Goal: Transaction & Acquisition: Purchase product/service

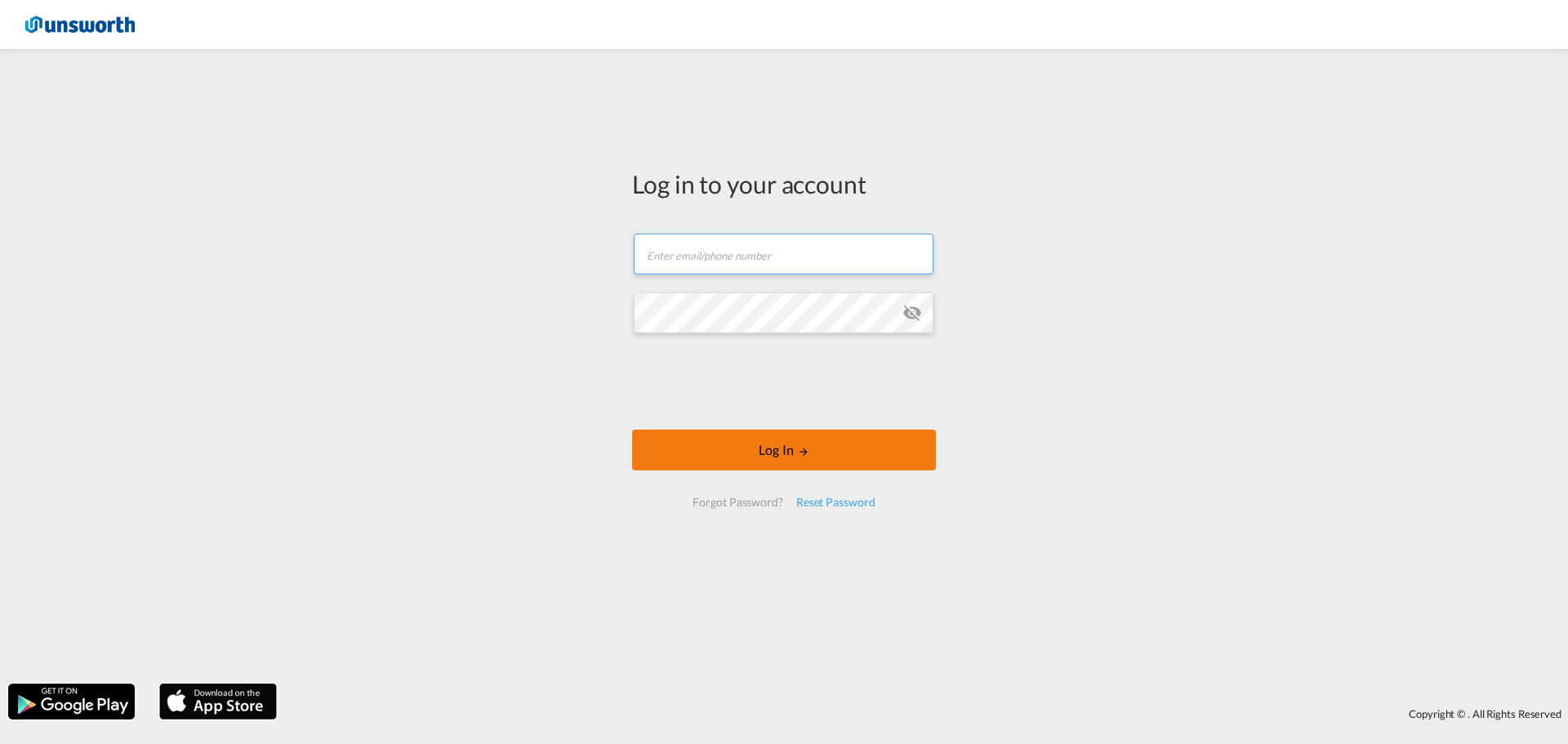
type input "[EMAIL_ADDRESS][PERSON_NAME][DOMAIN_NAME]"
click at [788, 449] on button "Log In" at bounding box center [784, 449] width 304 height 41
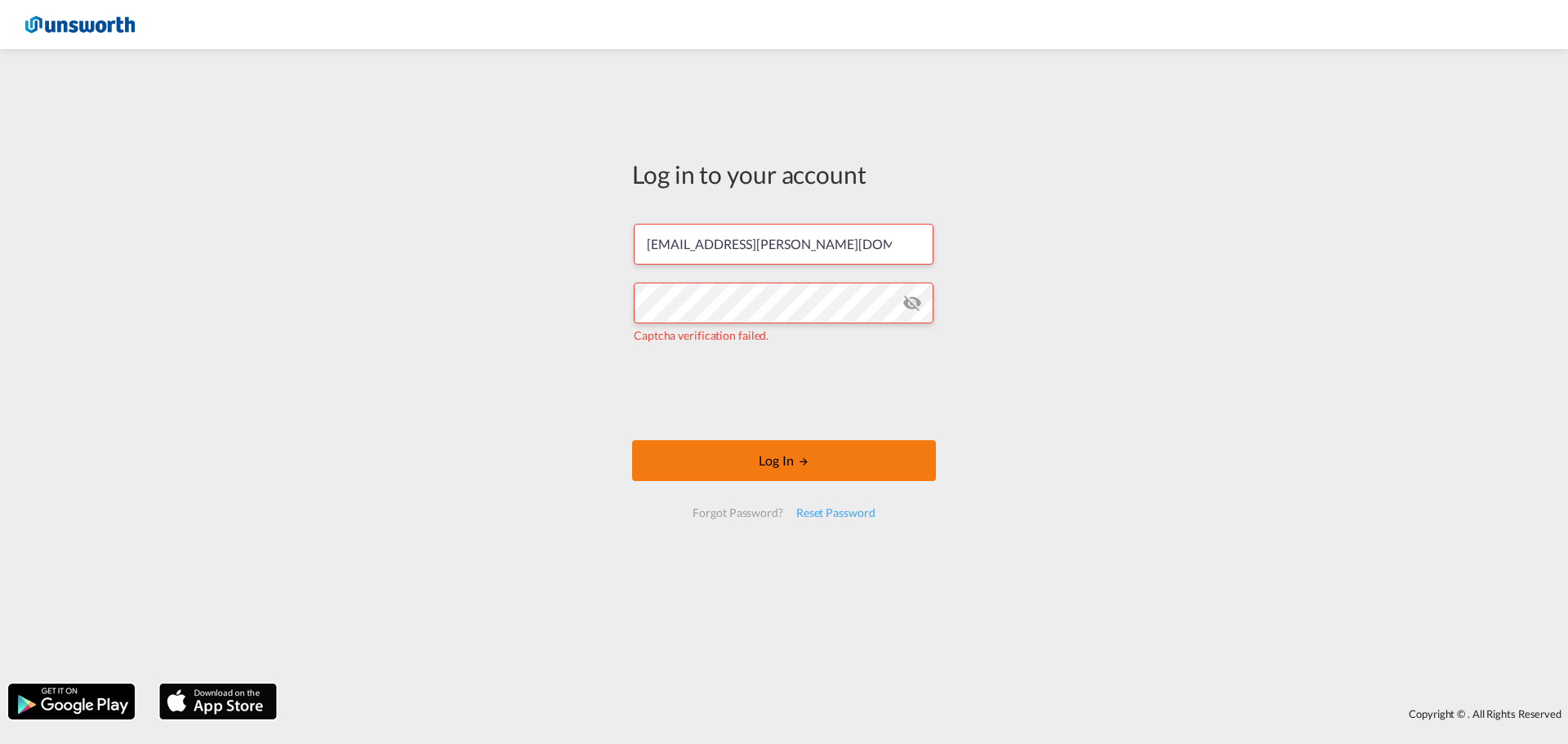
click at [763, 470] on button "Log In" at bounding box center [784, 460] width 304 height 41
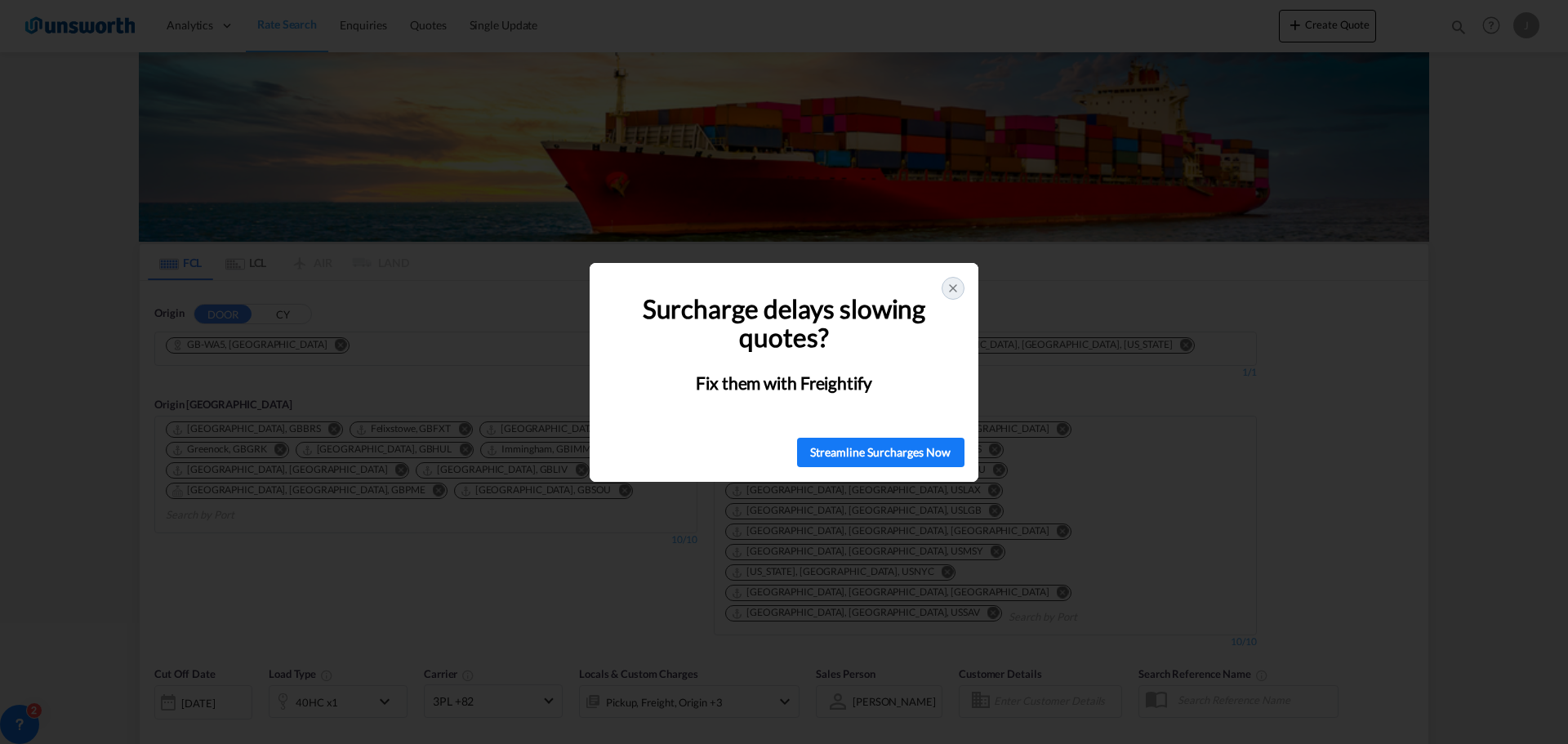
click at [954, 287] on icon at bounding box center [952, 288] width 7 height 7
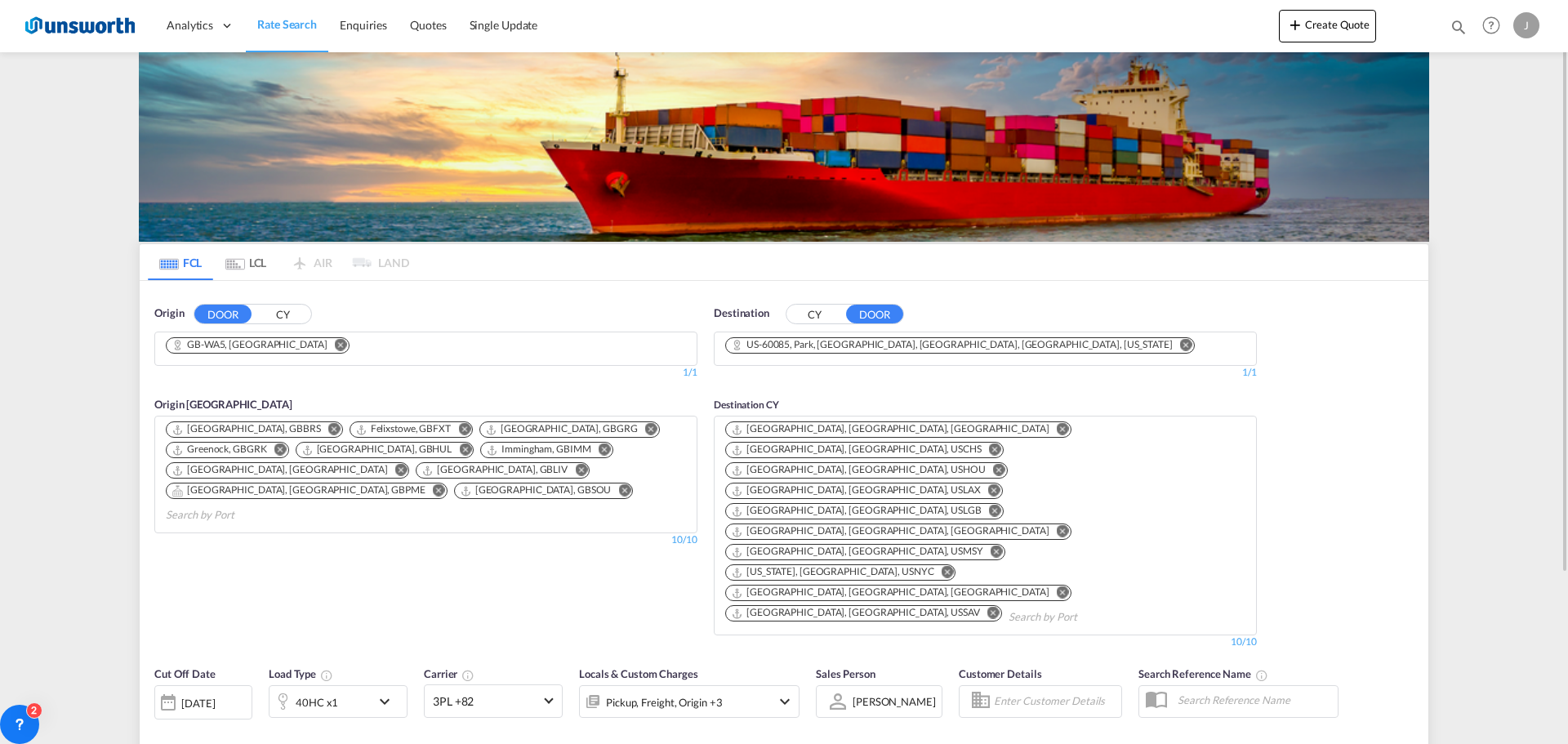
click at [280, 311] on button "CY" at bounding box center [283, 315] width 57 height 19
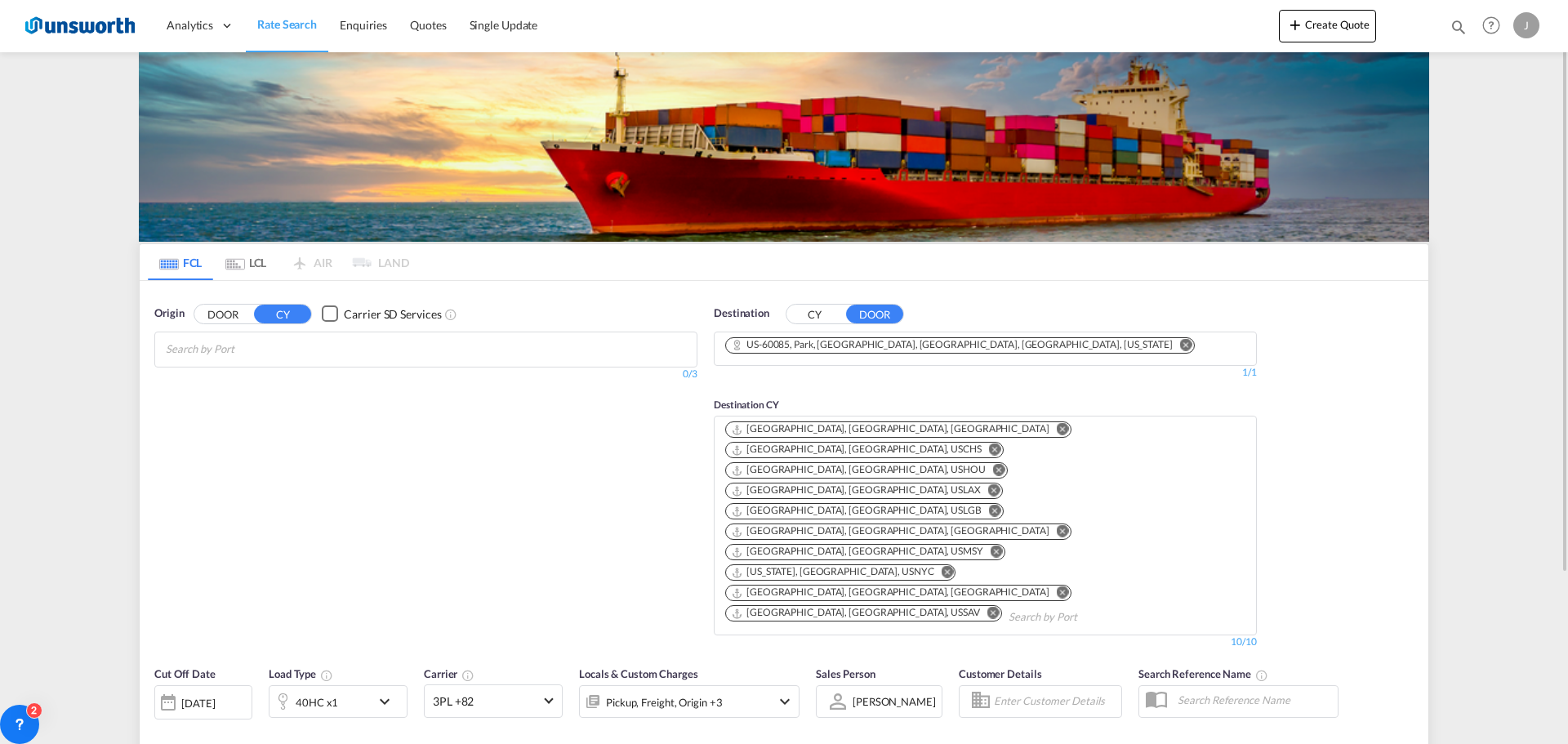
click at [817, 314] on button "CY" at bounding box center [816, 315] width 57 height 19
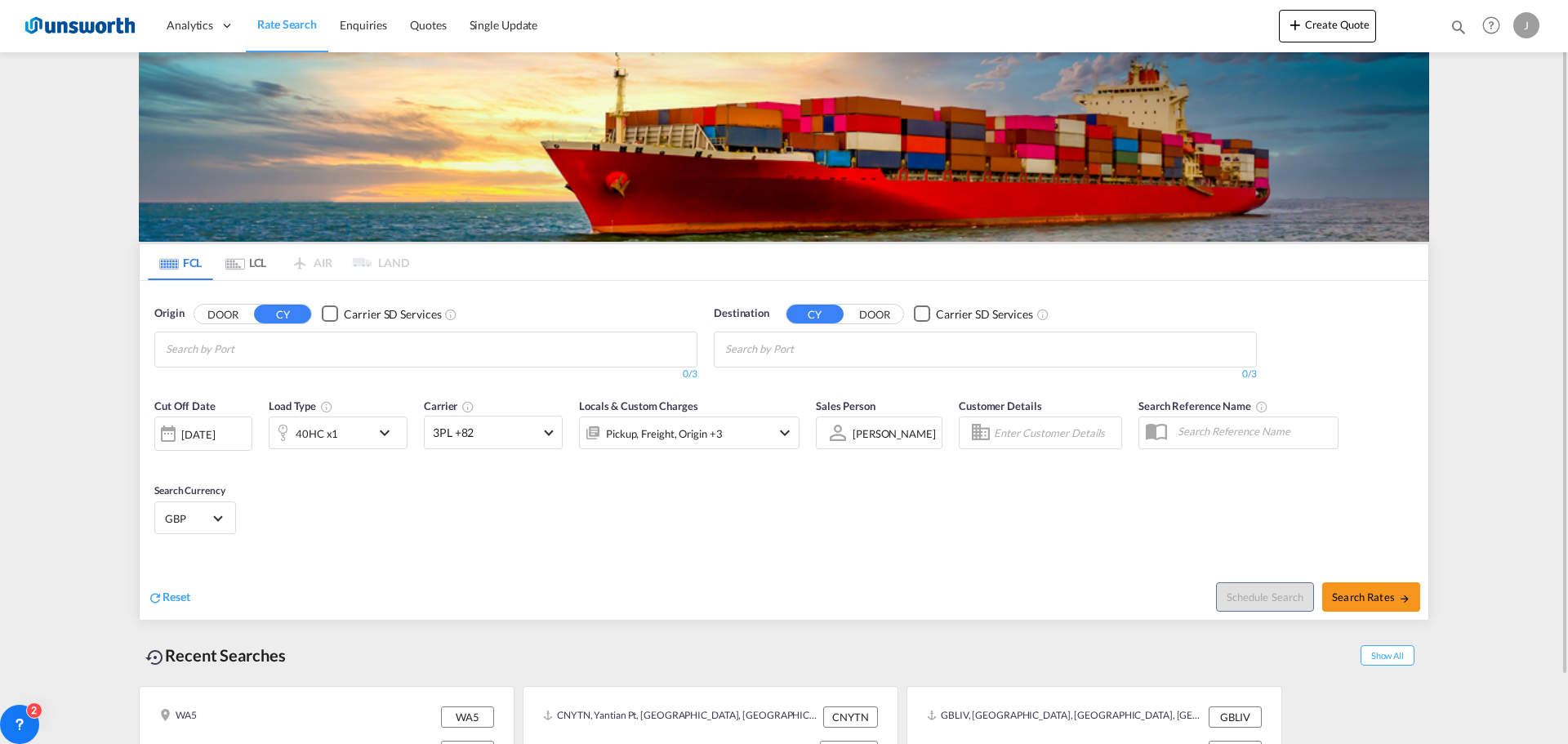
click at [380, 351] on md-chips at bounding box center [425, 350] width 541 height 34
type input "iskenderun"
click at [277, 352] on body "Analytics Reports Dashboard Rate Search Enquiries Quotes" at bounding box center [784, 372] width 1568 height 744
click at [277, 352] on input "iskenderun" at bounding box center [243, 349] width 155 height 26
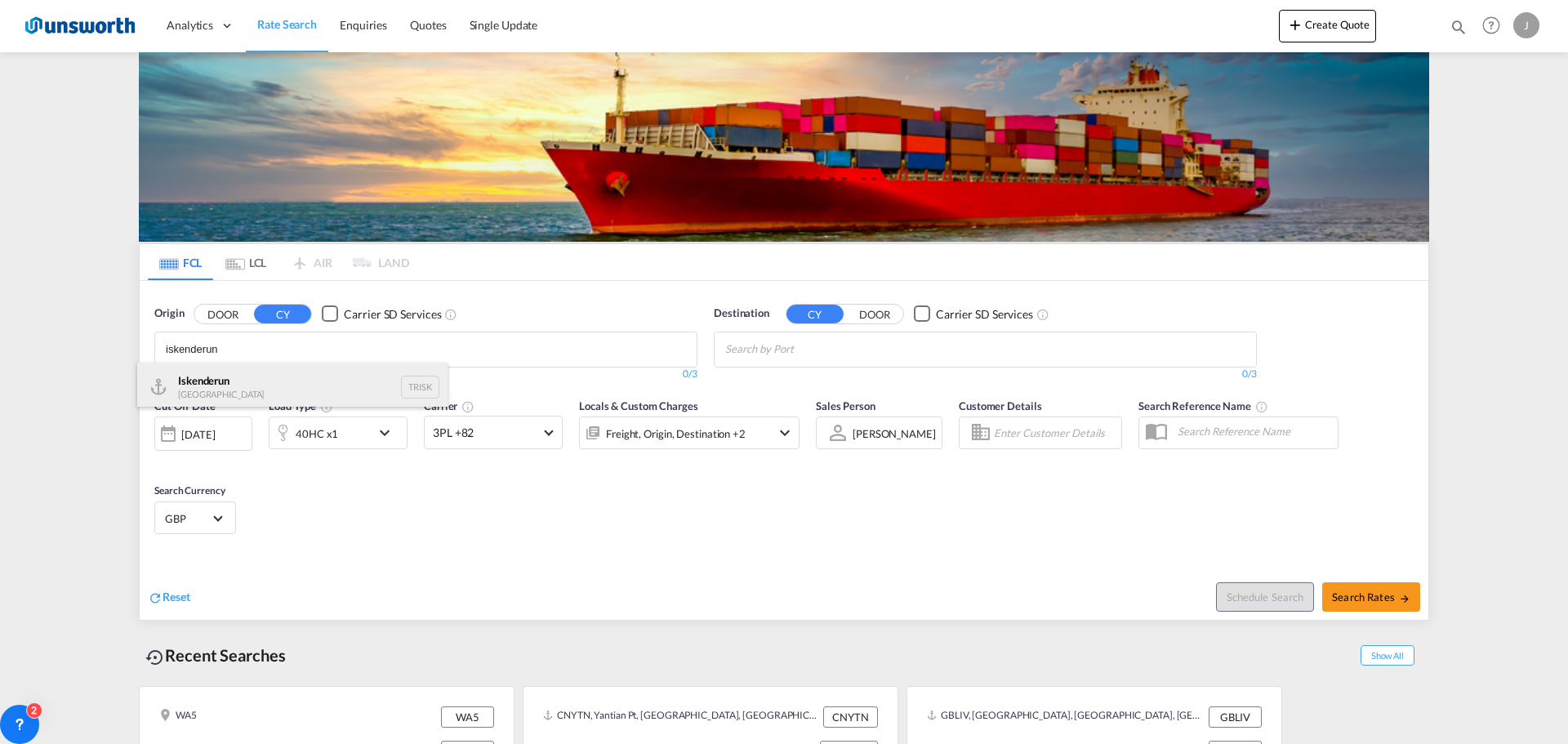
click at [250, 376] on div "Iskenderun Turkey TRISK" at bounding box center [292, 386] width 311 height 49
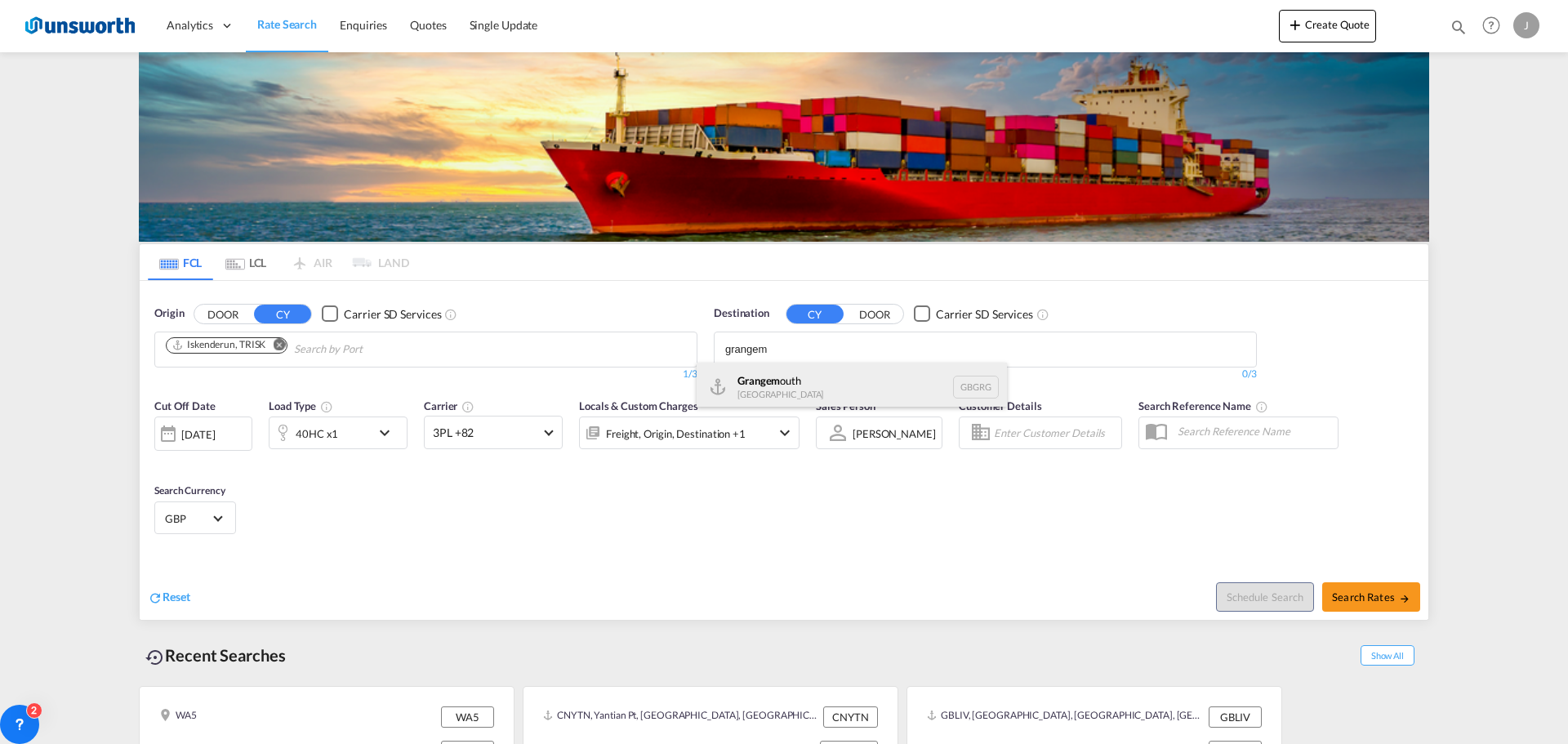
type input "grangem"
click at [775, 380] on div "Grangem outh [GEOGRAPHIC_DATA] GBGRG" at bounding box center [852, 386] width 311 height 49
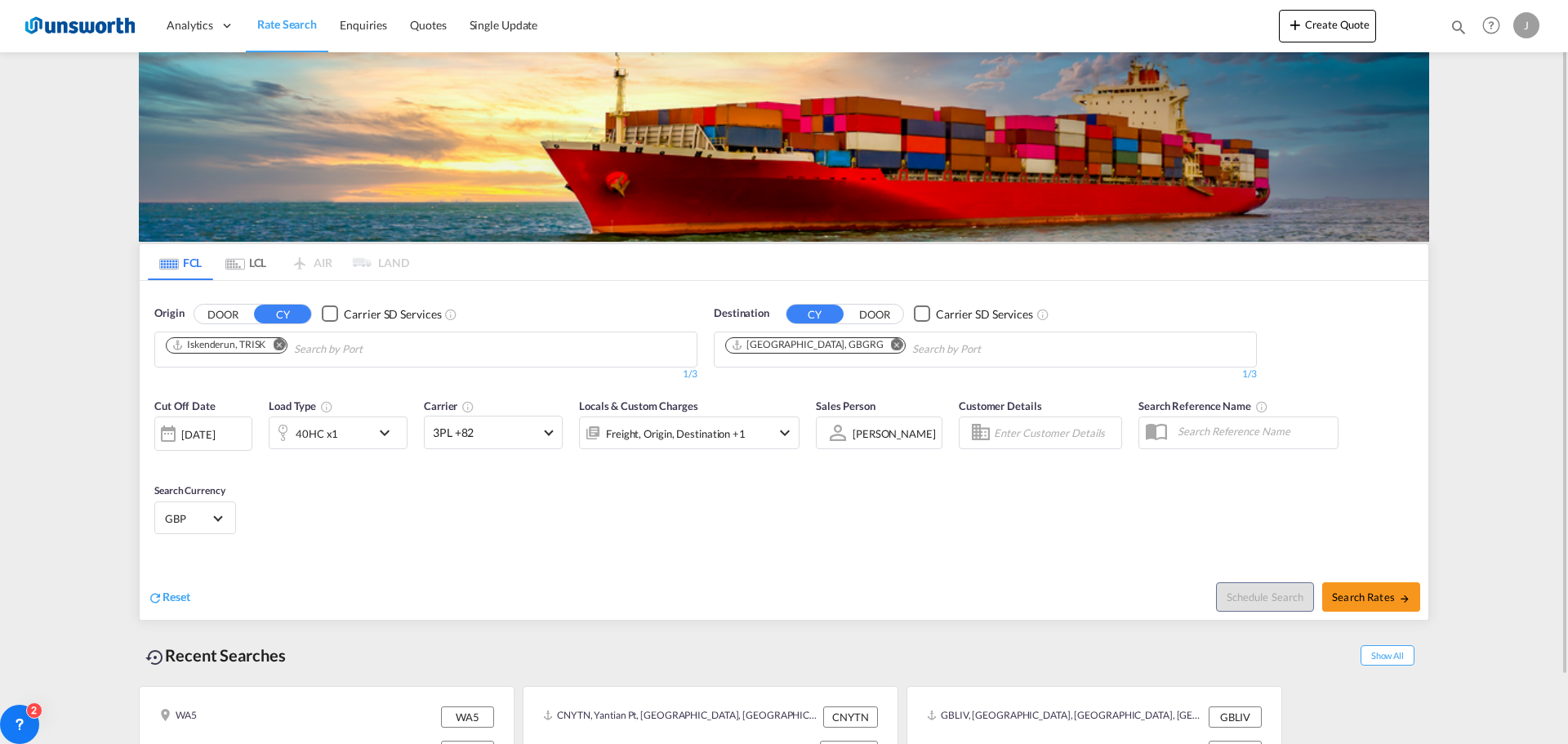
click at [761, 445] on div "Freight, Origin, Destination +1" at bounding box center [689, 433] width 221 height 33
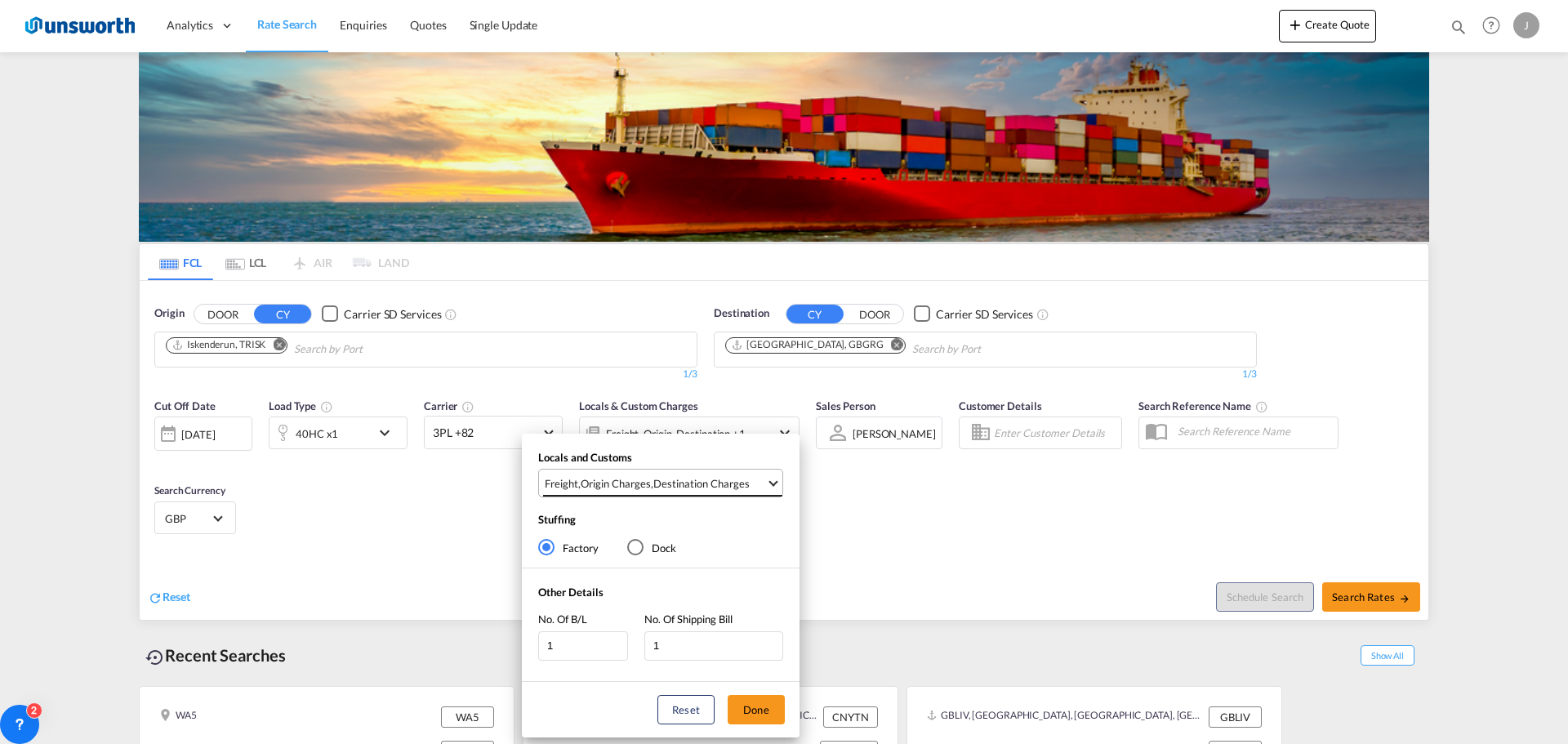
click at [734, 477] on div "Destination Charges" at bounding box center [701, 483] width 97 height 14
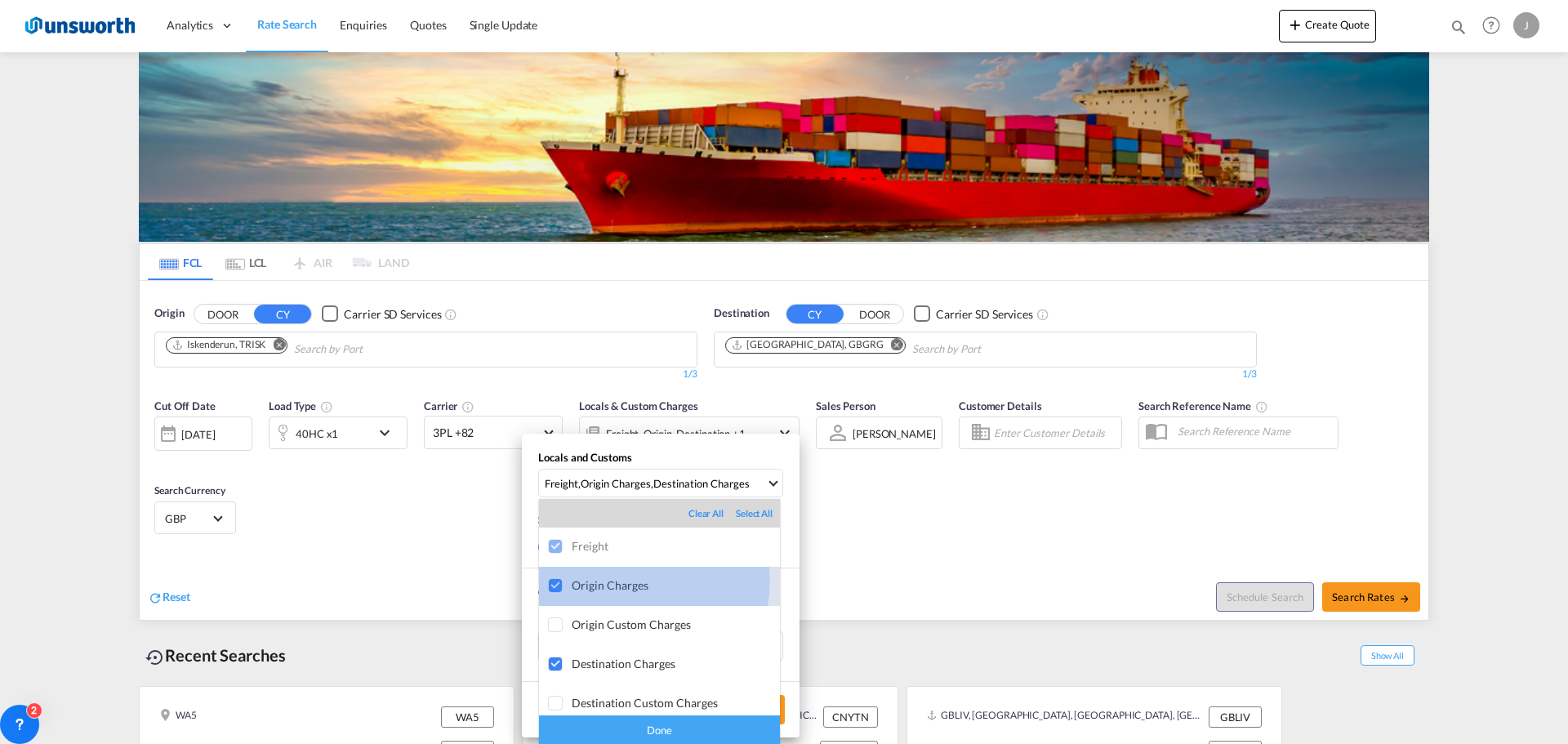
click at [602, 580] on div "Origin Charges" at bounding box center [676, 585] width 208 height 14
click at [650, 726] on div "Done" at bounding box center [660, 730] width 241 height 29
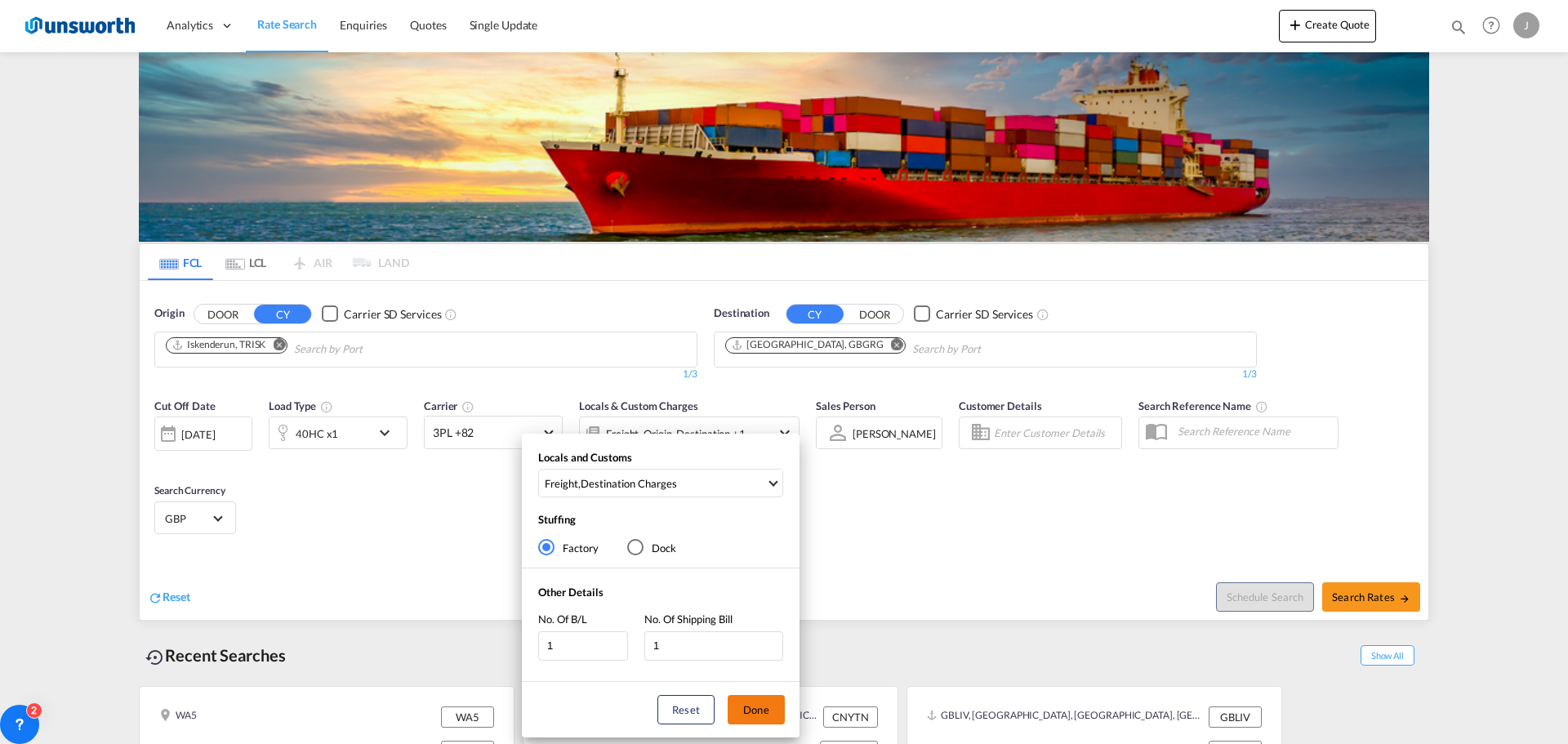
click at [745, 702] on button "Done" at bounding box center [756, 710] width 57 height 30
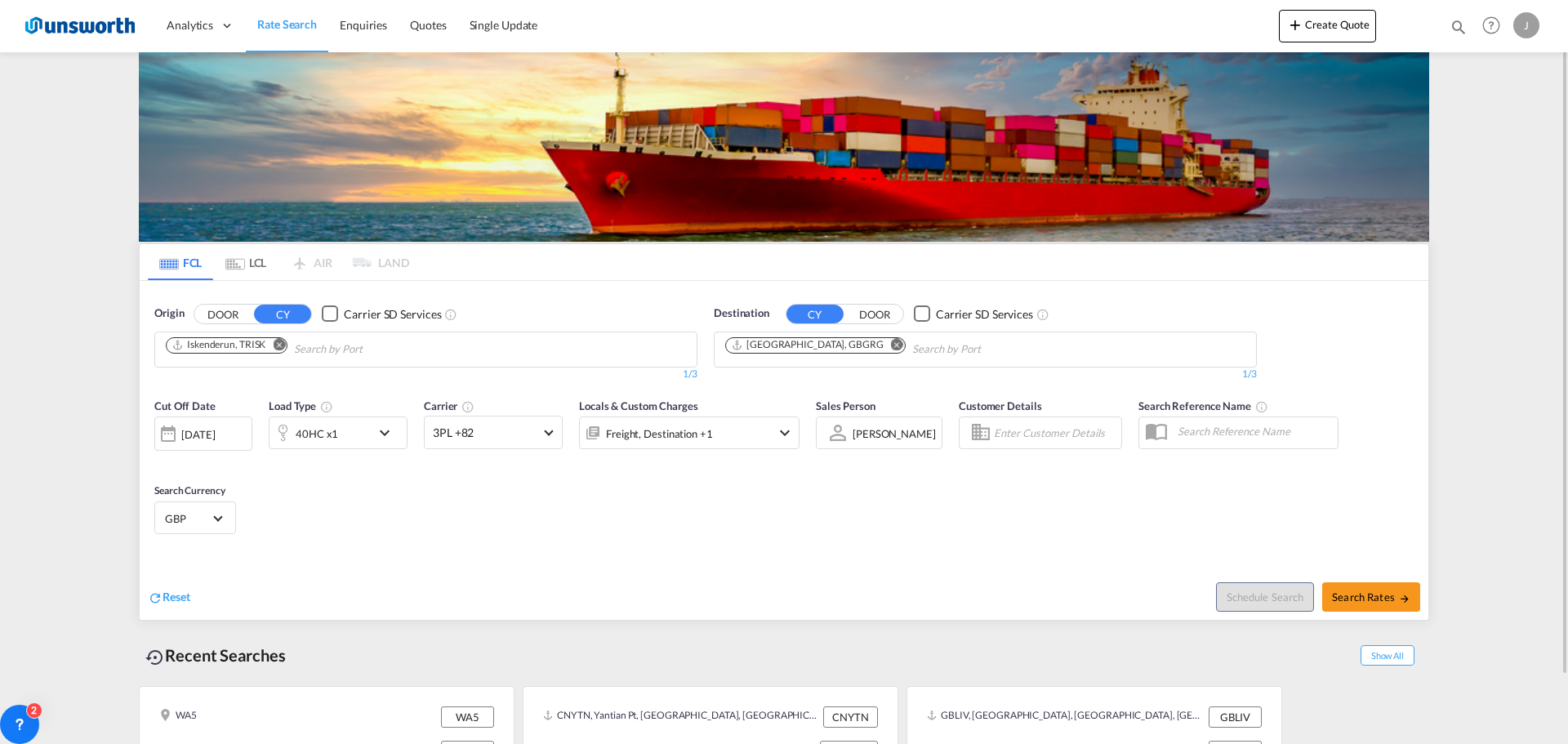
click at [781, 439] on md-icon "icon-chevron-down" at bounding box center [785, 432] width 19 height 19
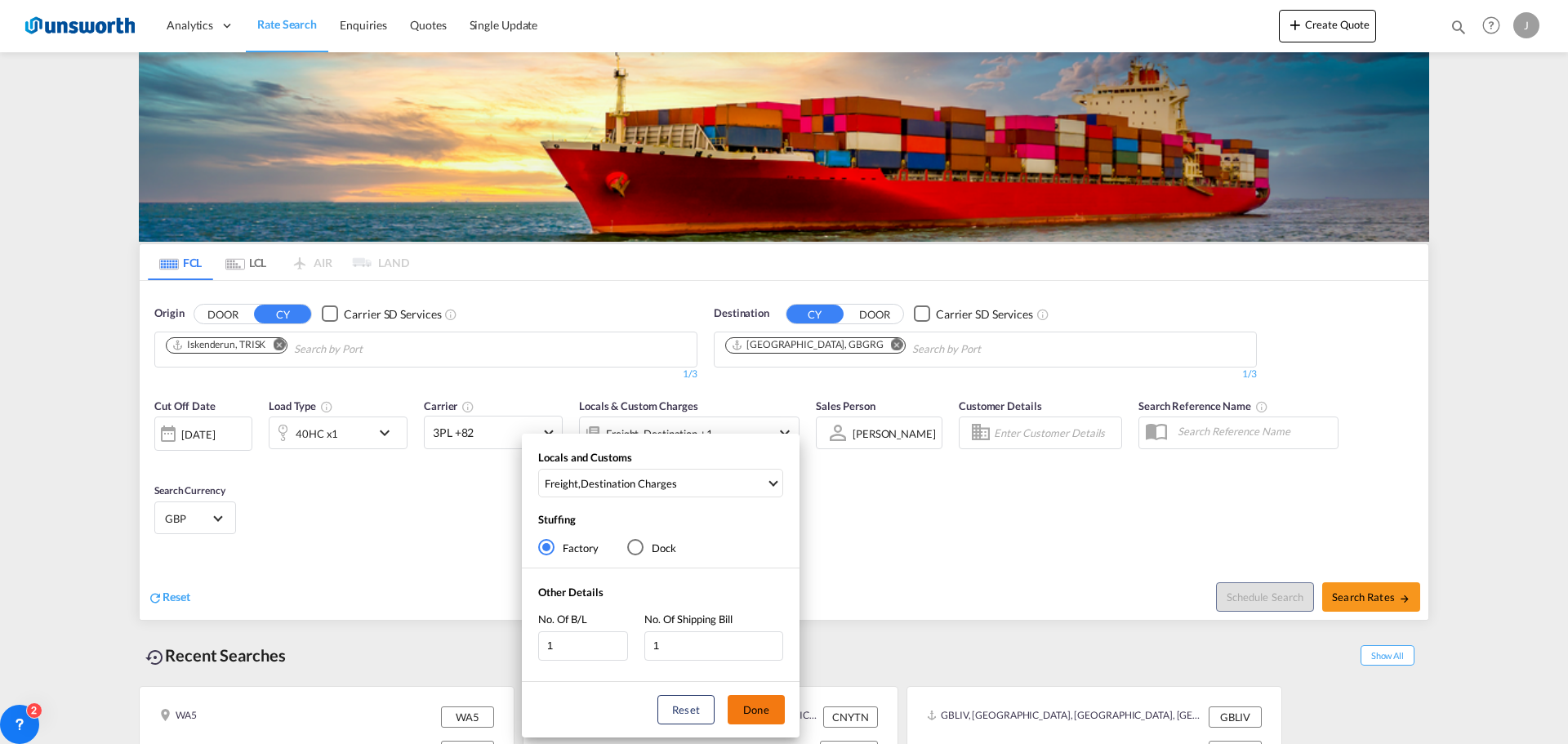
click at [776, 714] on button "Done" at bounding box center [756, 710] width 57 height 30
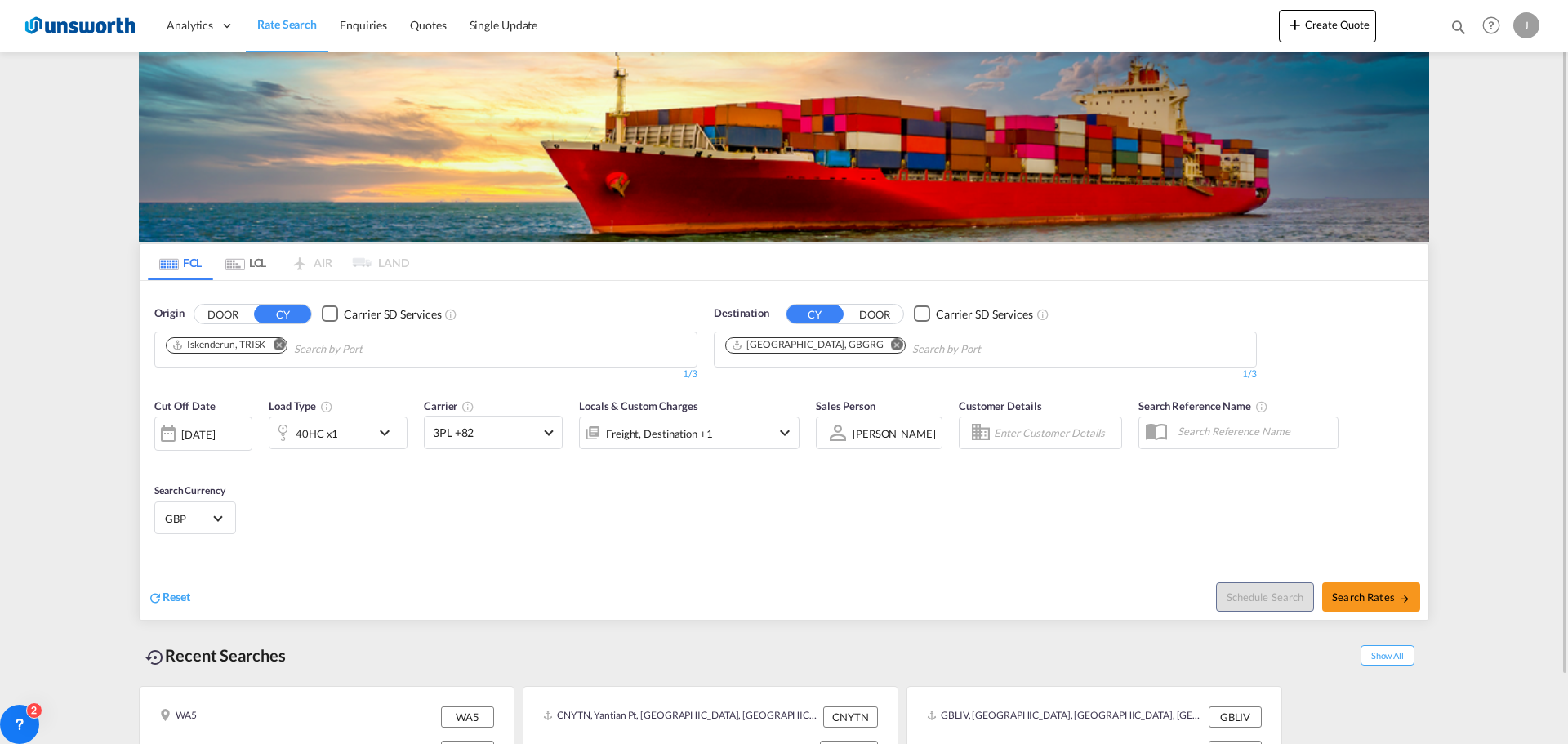
click at [338, 347] on body "Analytics Reports Dashboard Rate Search Enquiries Quotes" at bounding box center [784, 372] width 1568 height 744
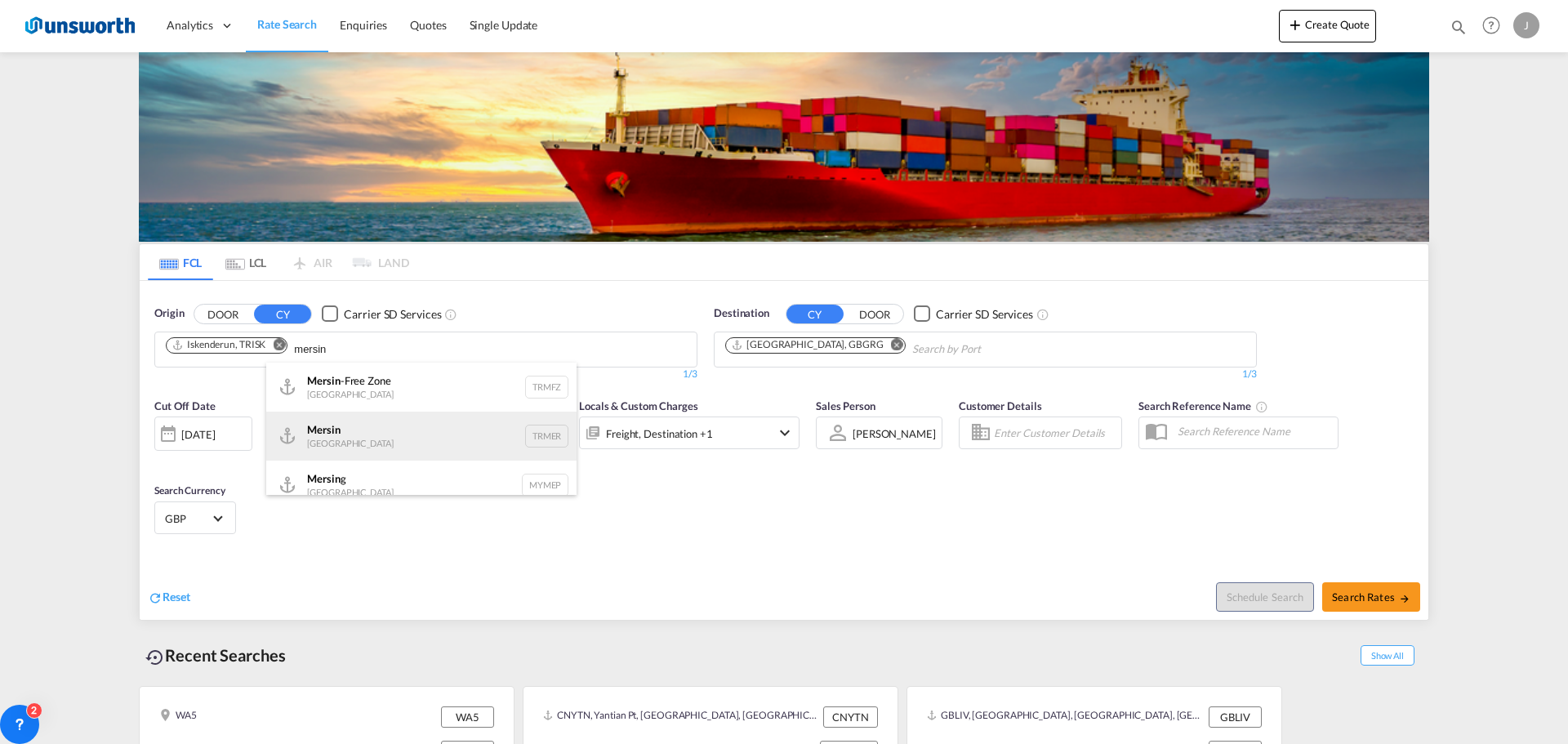
type input "mersin"
click at [349, 422] on div "Mersin Turkey TRMER" at bounding box center [421, 435] width 311 height 49
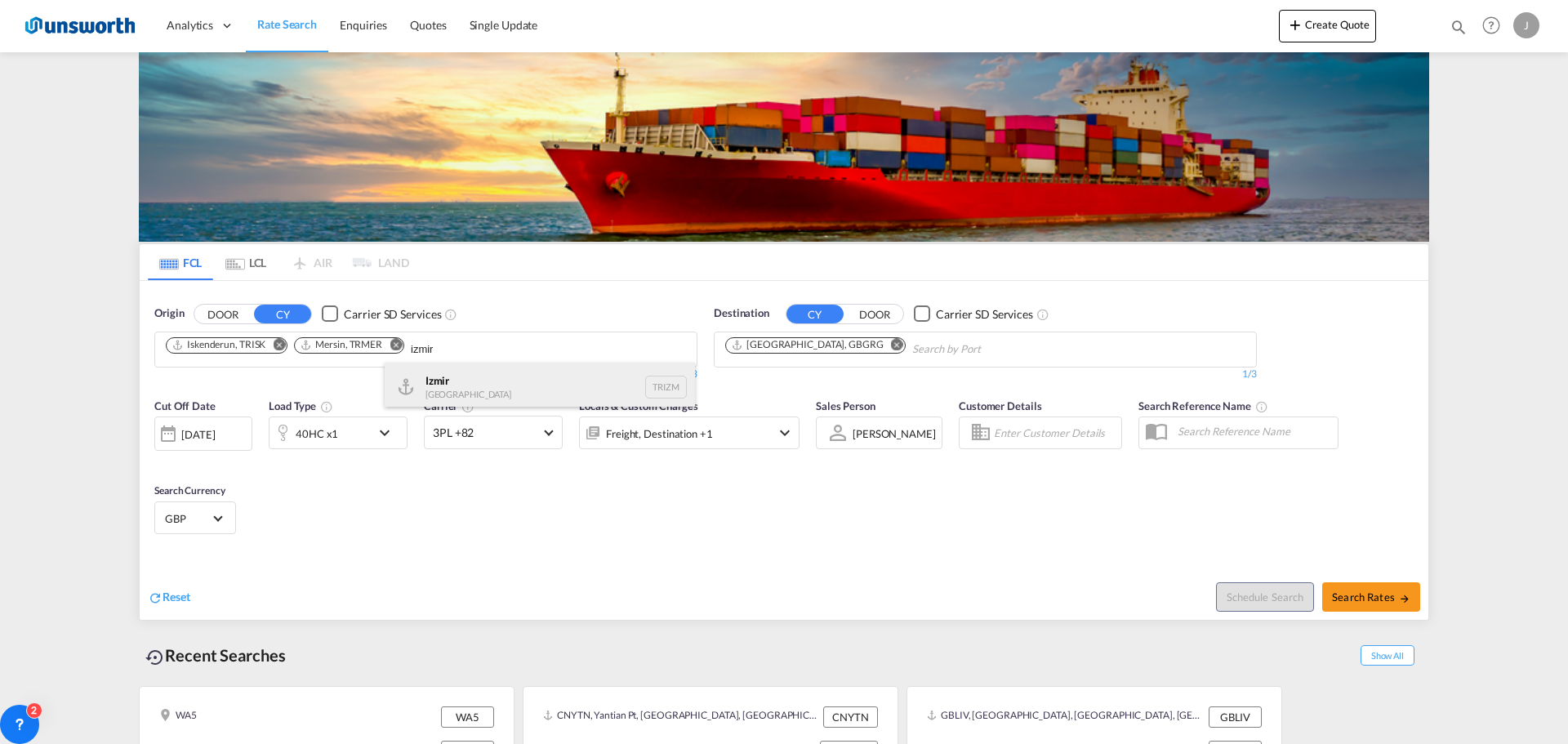
type input "izmir"
click at [467, 376] on div "Izmir Turkey TRIZM" at bounding box center [539, 386] width 311 height 49
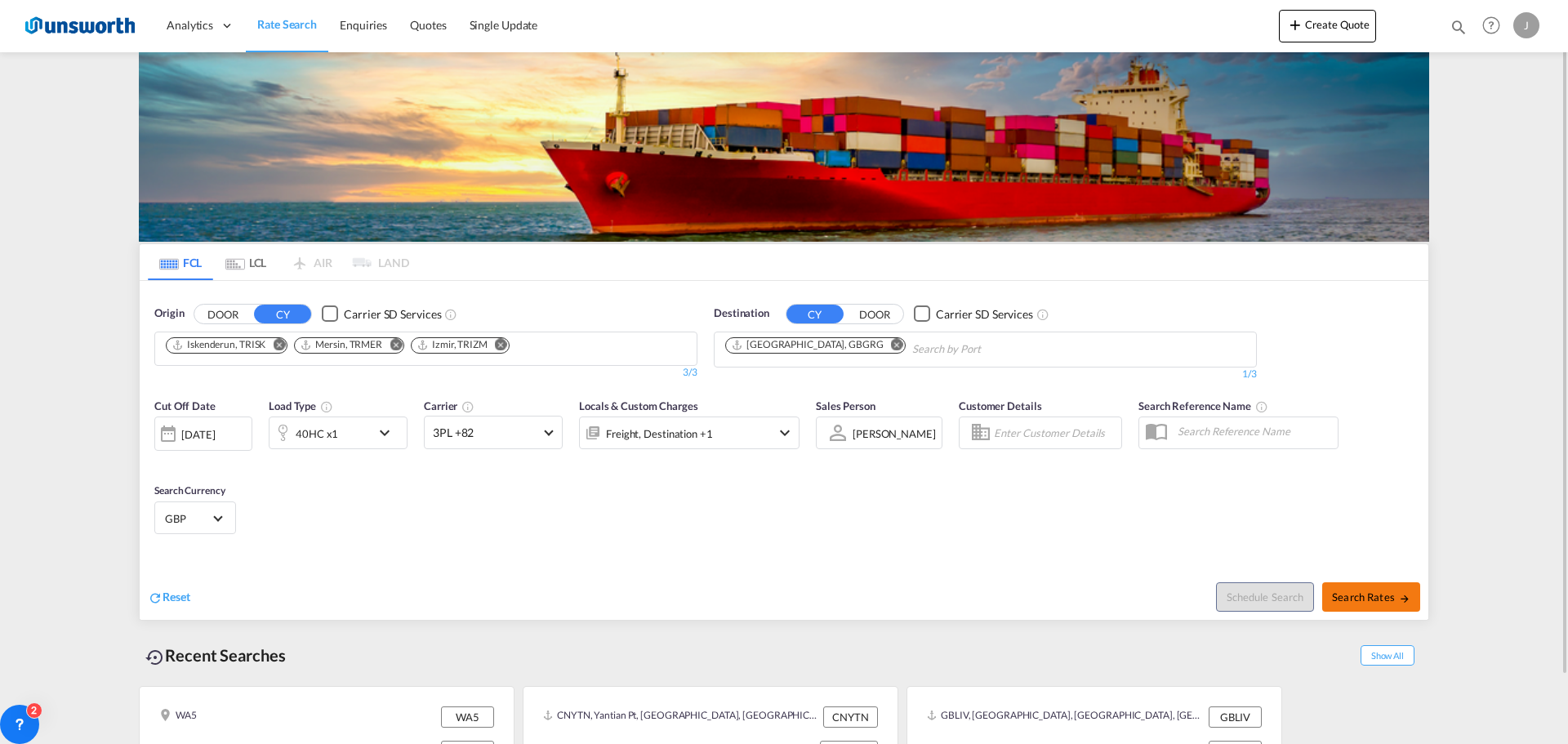
click at [1384, 592] on span "Search Rates" at bounding box center [1371, 598] width 78 height 13
type input "TRISK,TRMER,TRIZM to GBGRG / [DATE]"
click at [499, 344] on md-icon "Remove" at bounding box center [501, 344] width 12 height 12
click at [395, 350] on button "Remove" at bounding box center [391, 346] width 25 height 16
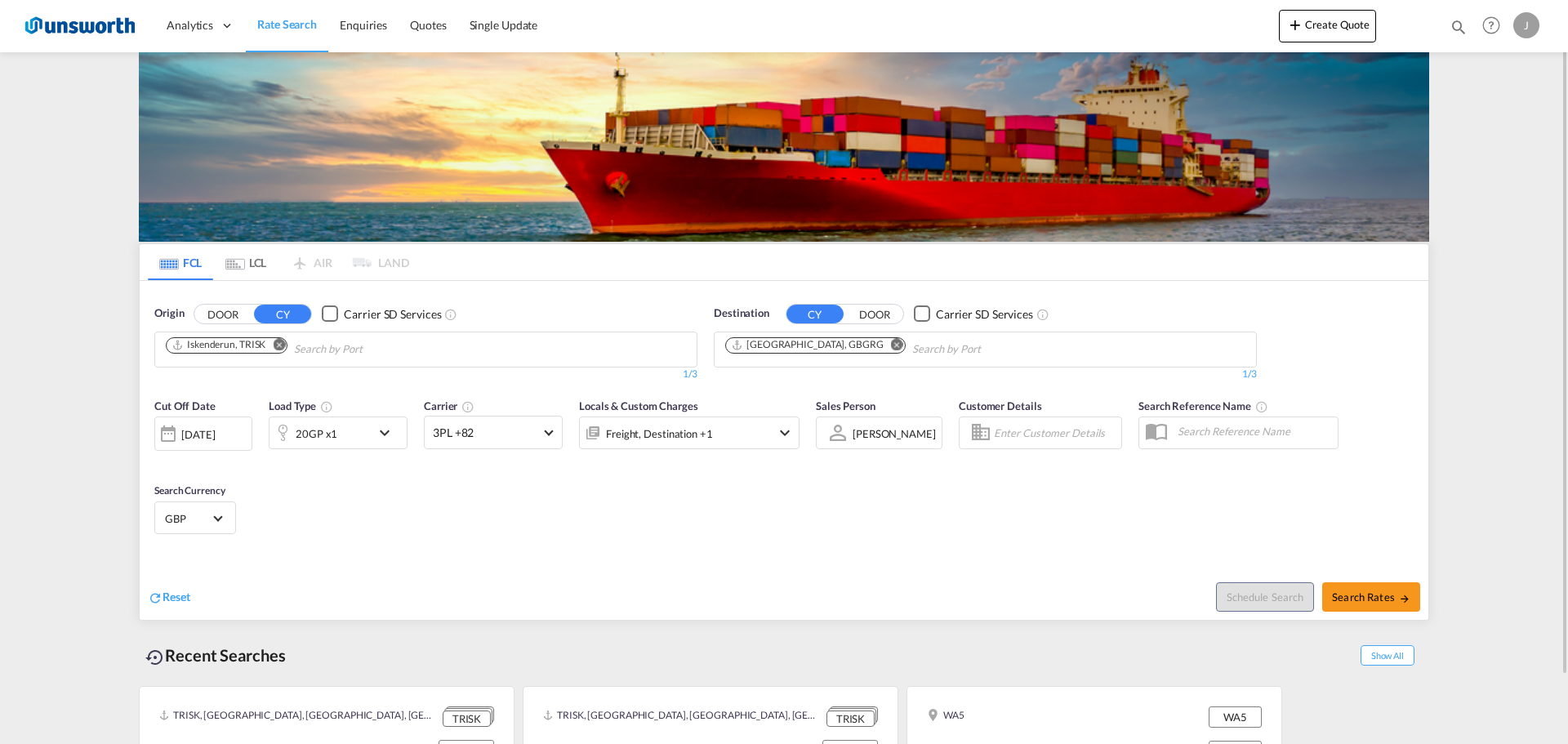
click at [280, 341] on md-icon "Remove" at bounding box center [278, 344] width 12 height 12
type input "ashdod"
click at [210, 421] on div "Ashdod Israel ILASH" at bounding box center [292, 435] width 311 height 49
type input "i"
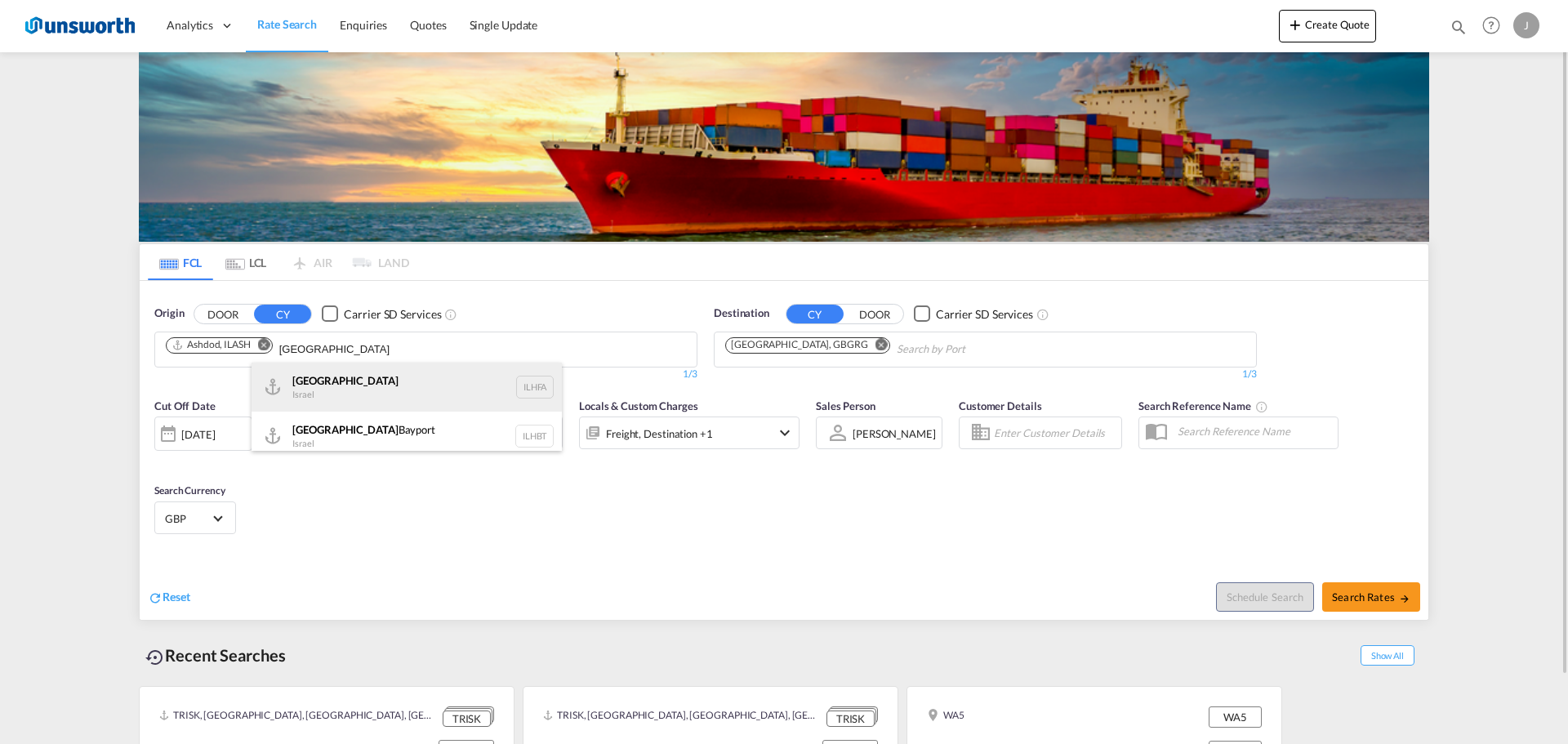
type input "haifa"
click at [350, 373] on div "Haifa Israel ILHFA" at bounding box center [406, 386] width 311 height 49
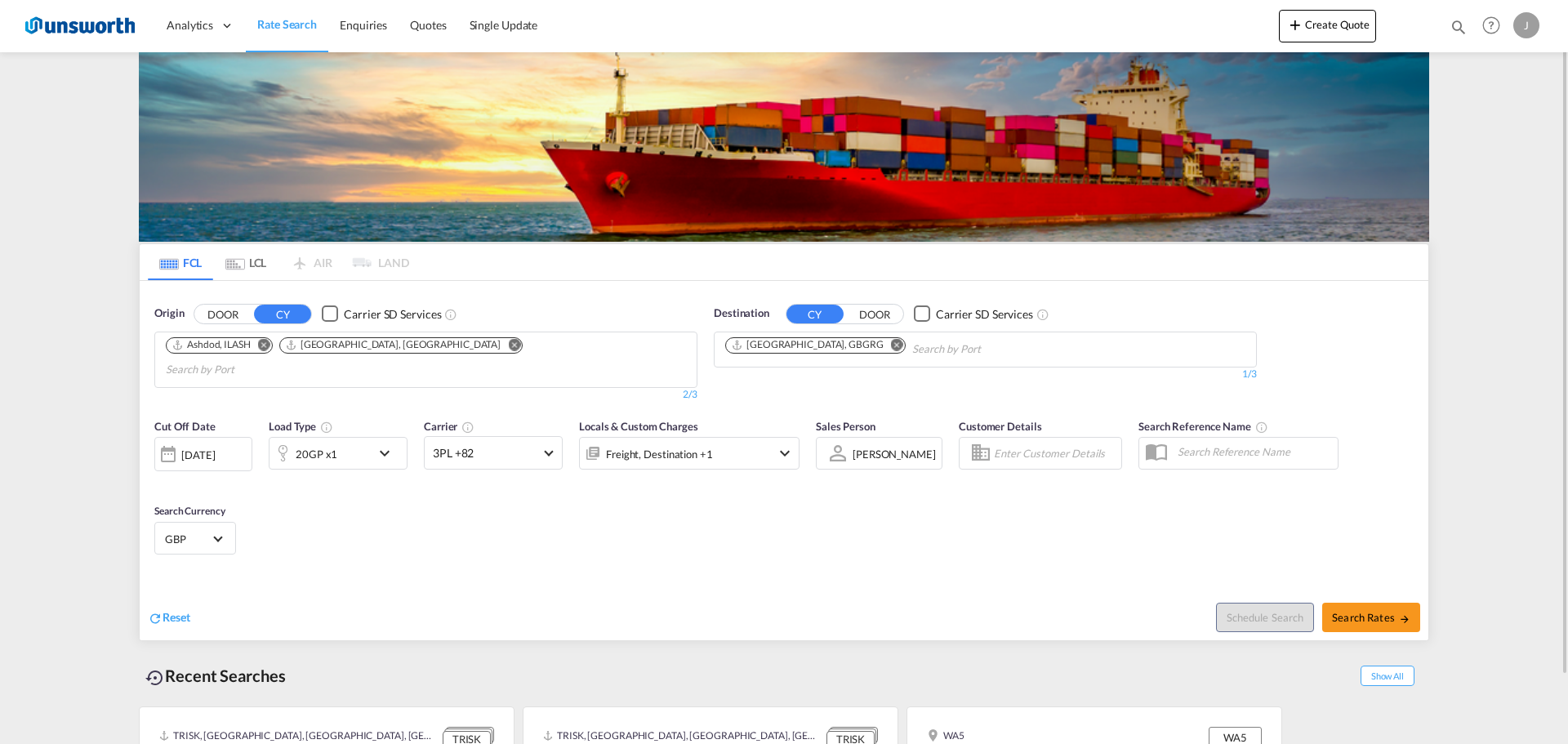
click at [389, 444] on md-icon "icon-chevron-down" at bounding box center [388, 453] width 28 height 19
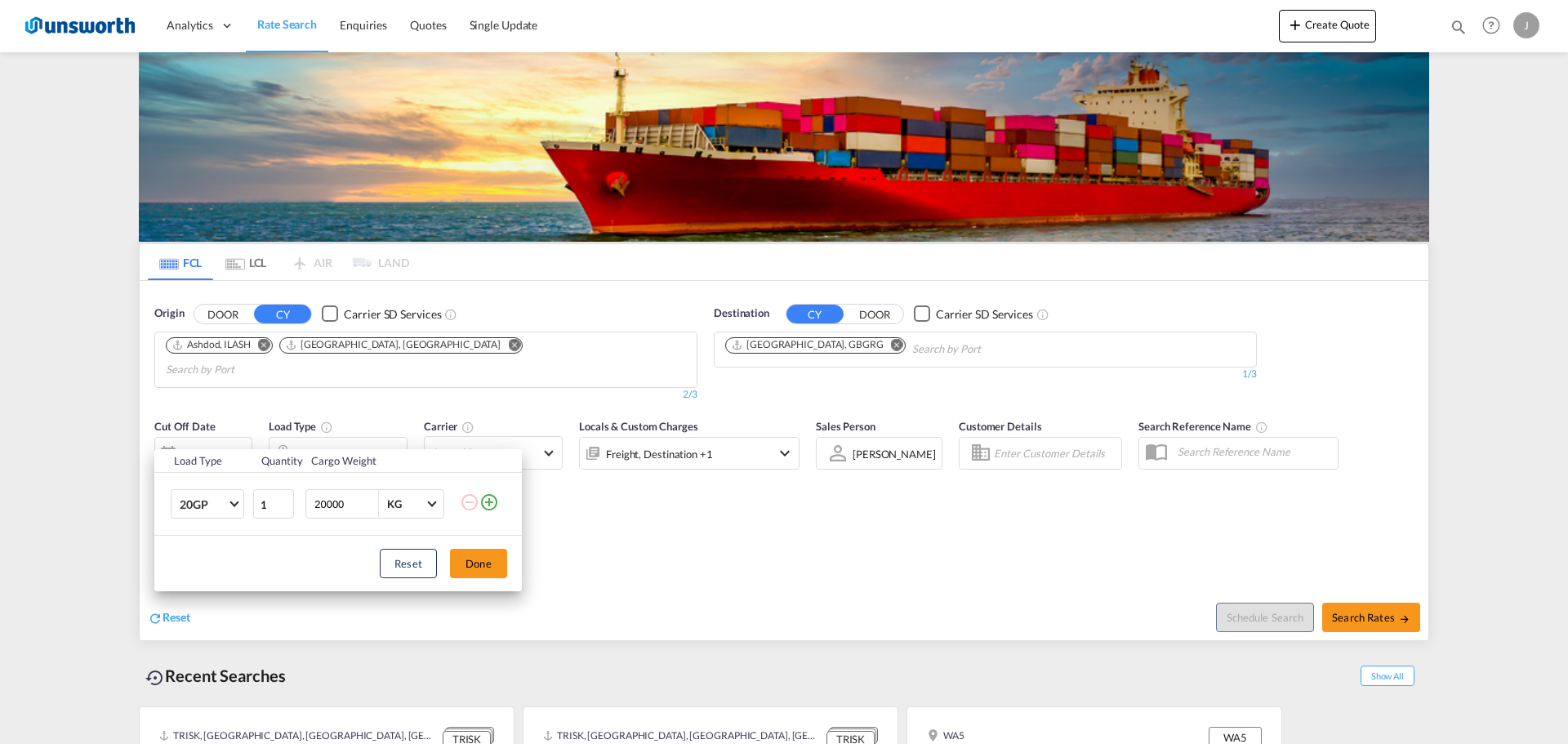
click at [490, 504] on md-icon "icon-plus-circle-outline" at bounding box center [489, 502] width 19 height 19
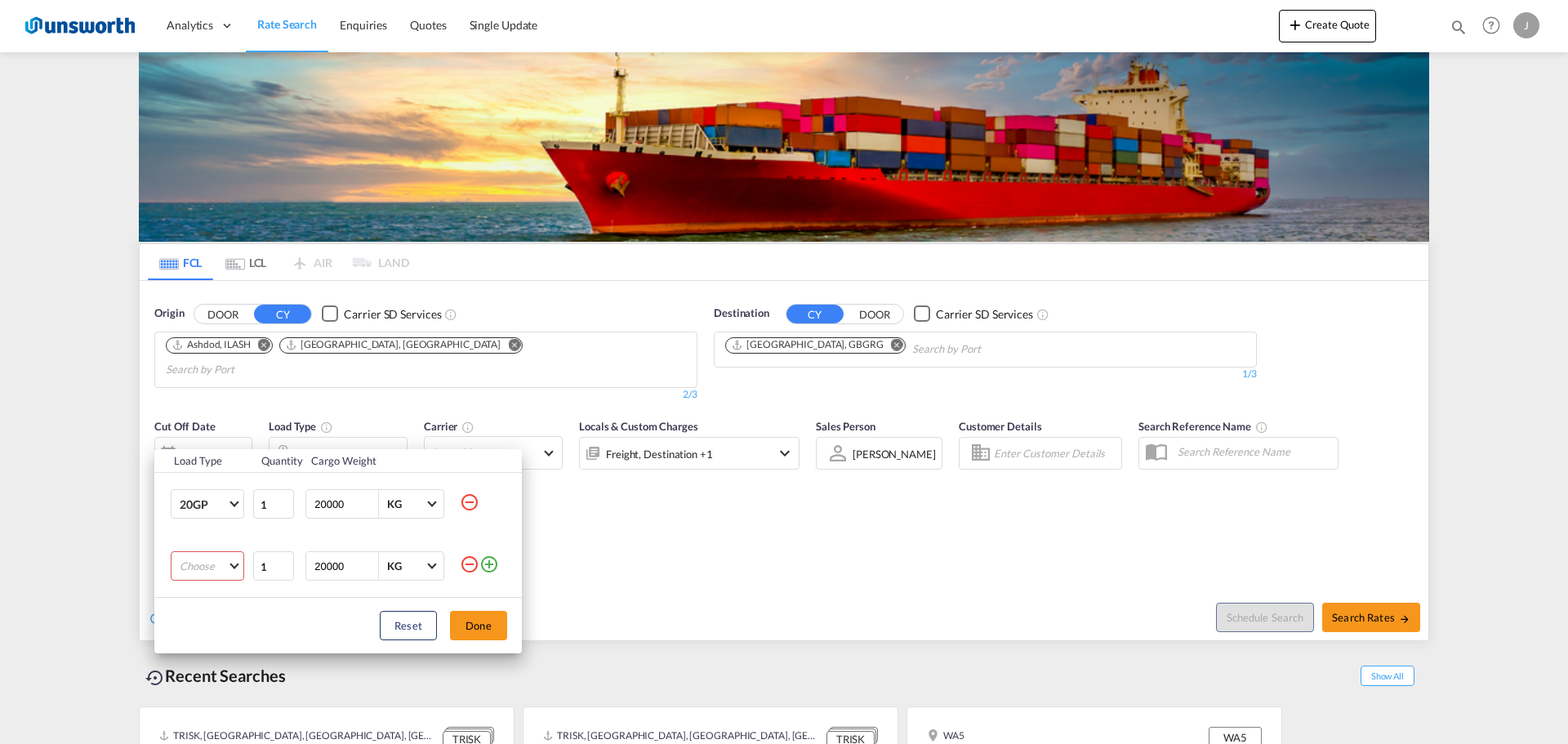
click at [229, 560] on md-select "Choose 20GP 40GP 40HC 45HC 20RE 40RE 40HR 20OT 40OT 20FR 40FR 40NR 20NR 45S 20T…" at bounding box center [207, 566] width 74 height 30
click at [215, 579] on md-option "40GP" at bounding box center [222, 586] width 111 height 39
click at [496, 625] on button "Done" at bounding box center [479, 625] width 57 height 30
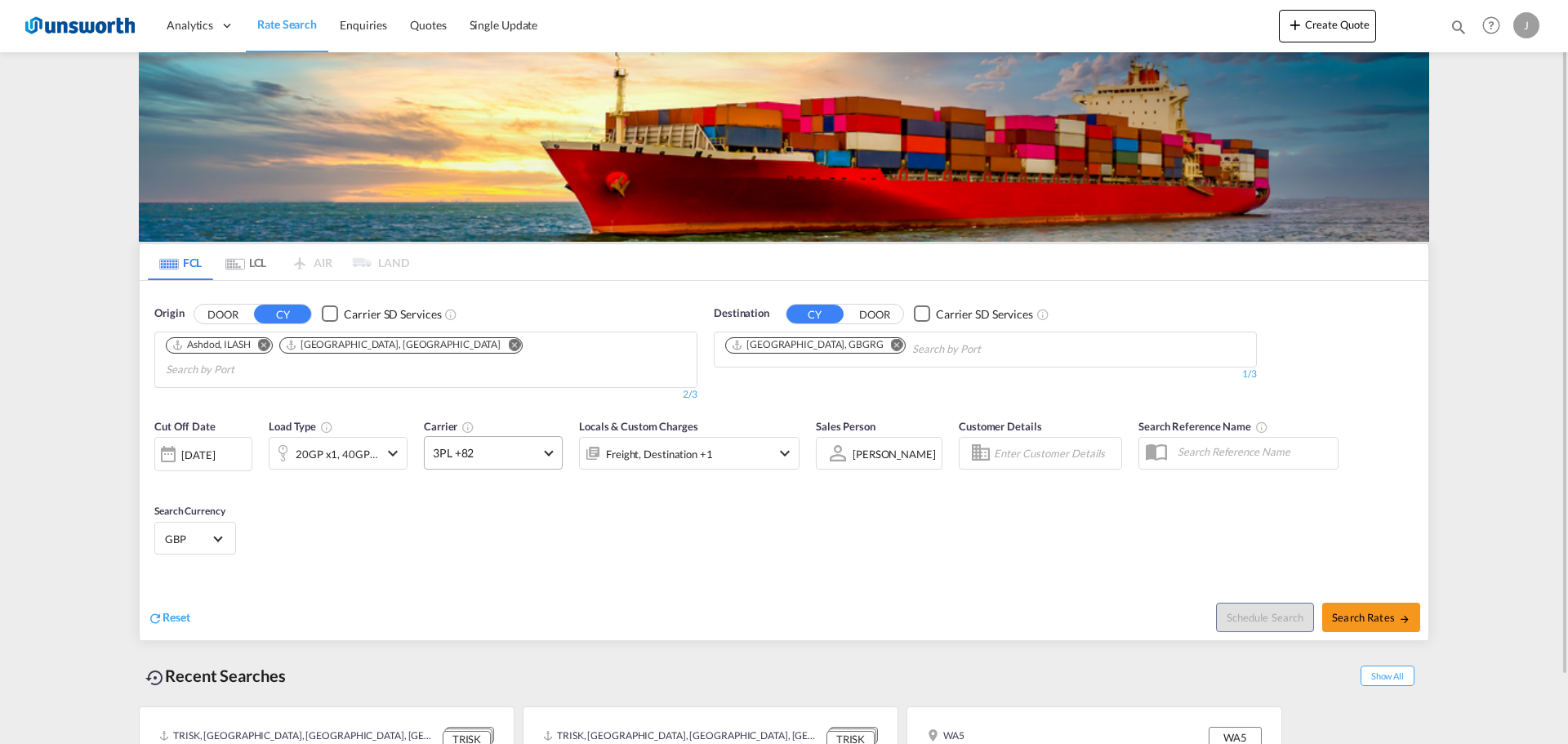
click at [530, 446] on span "3PL +82" at bounding box center [486, 453] width 106 height 16
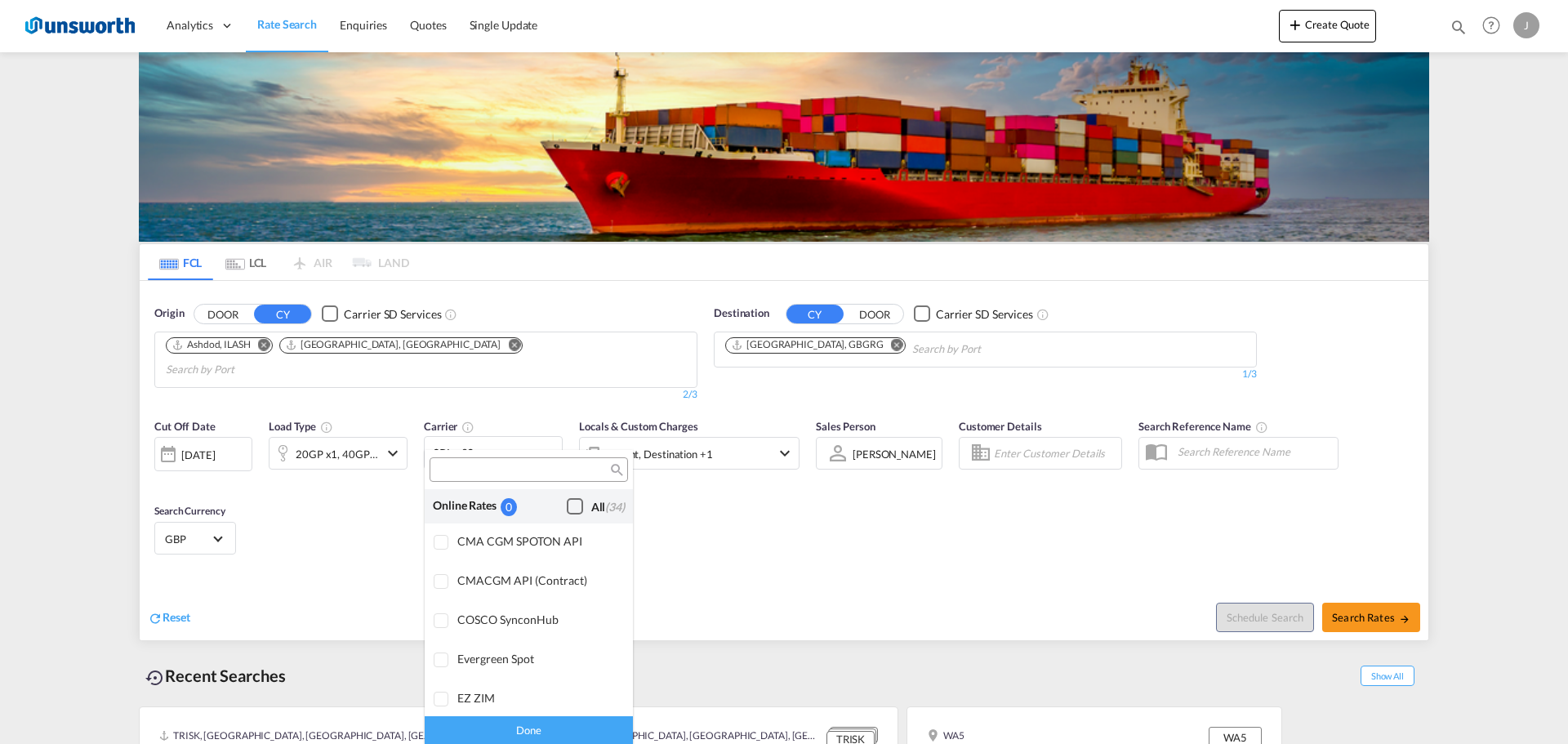
click at [567, 502] on div "Checkbox No Ink" at bounding box center [575, 506] width 16 height 16
click at [796, 510] on md-backdrop at bounding box center [784, 372] width 1568 height 744
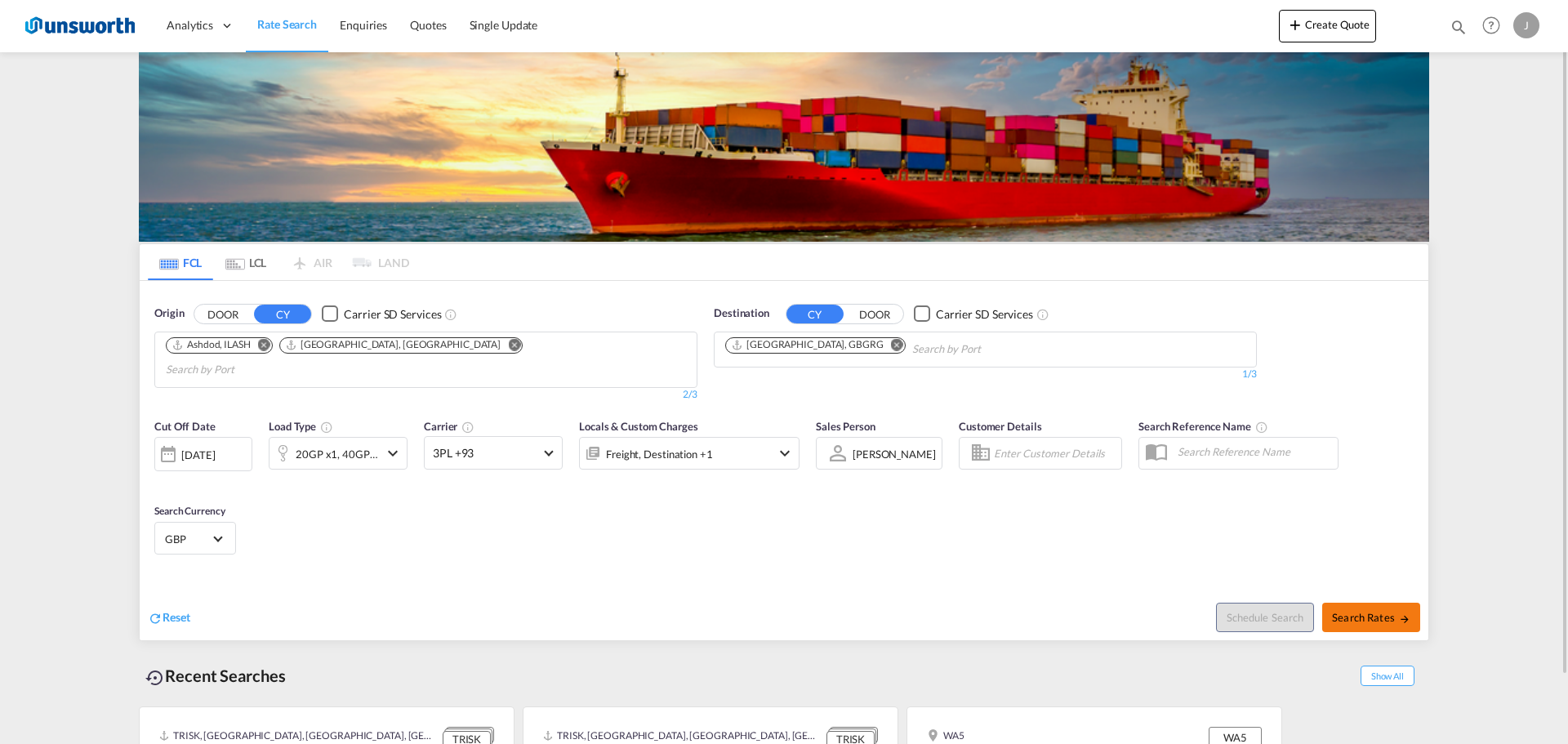
click at [1381, 611] on span "Search Rates" at bounding box center [1371, 618] width 78 height 13
type input "ILASH,ILHFA to GBGRG / 13 Aug 2025"
